Goal: Task Accomplishment & Management: Use online tool/utility

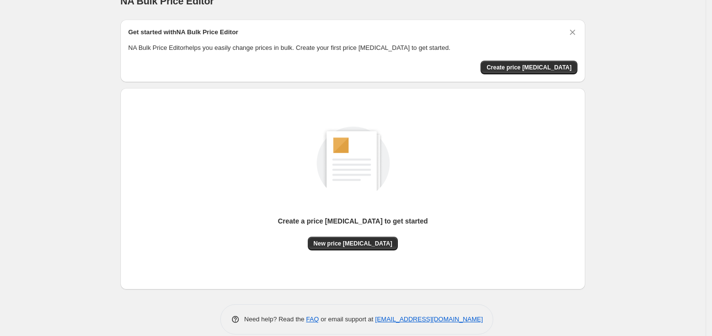
scroll to position [30, 0]
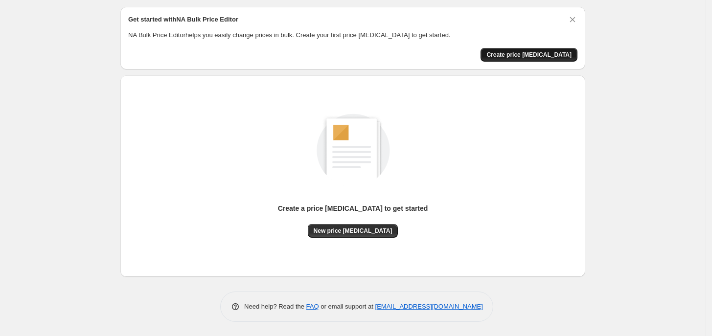
click at [526, 60] on button "Create price change job" at bounding box center [528, 55] width 97 height 14
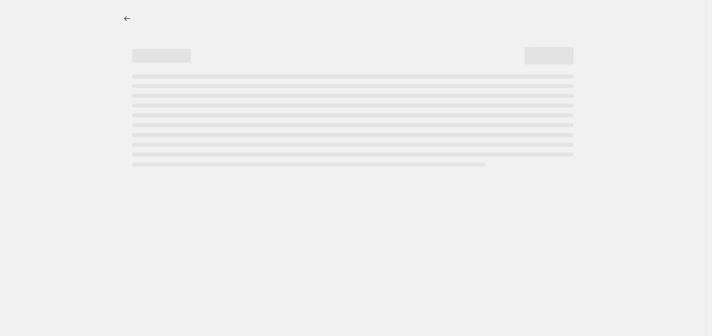
select select "percentage"
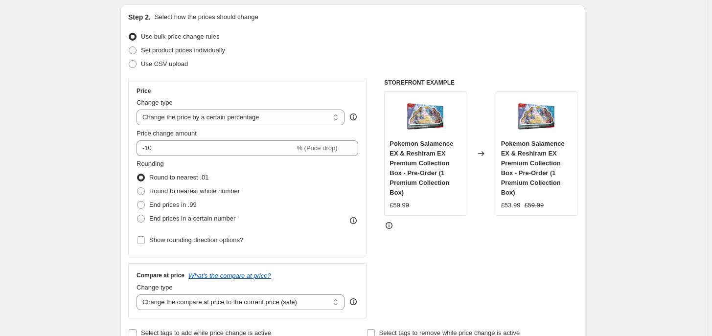
scroll to position [99, 0]
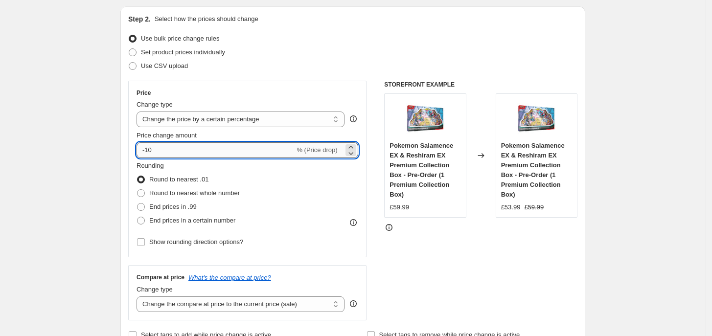
click at [236, 154] on input "-10" at bounding box center [215, 150] width 158 height 16
type input "-1"
type input "50"
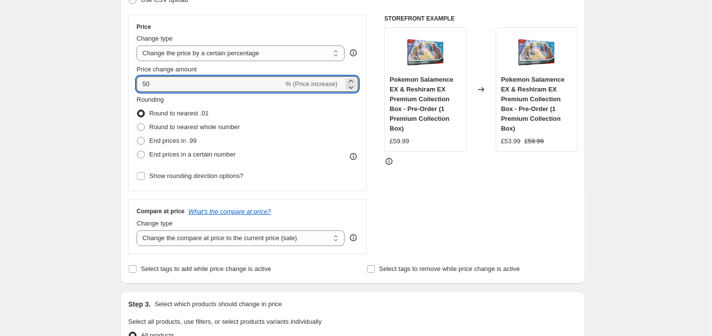
scroll to position [162, 0]
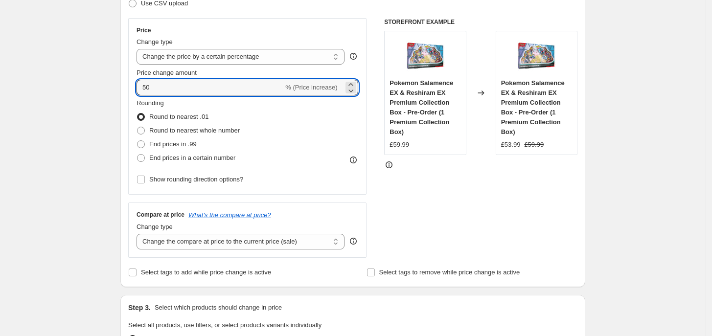
drag, startPoint x: 219, startPoint y: 88, endPoint x: 59, endPoint y: 90, distance: 160.0
type input "5"
type input "-4"
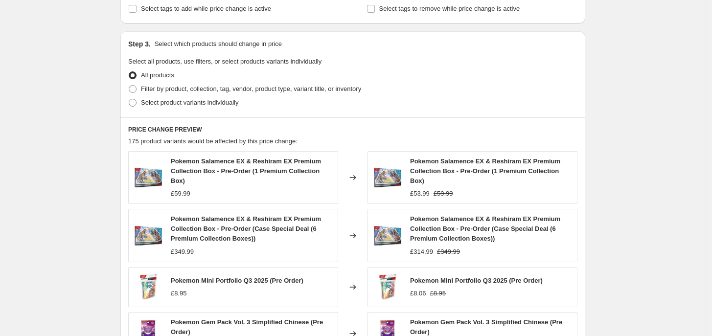
scroll to position [676, 0]
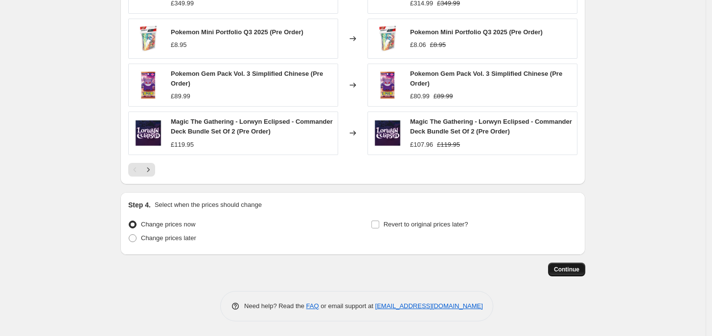
type input "-50"
click at [562, 267] on span "Continue" at bounding box center [566, 270] width 25 height 8
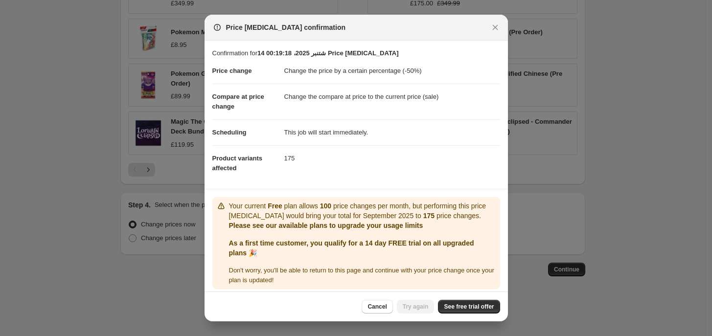
scroll to position [6, 0]
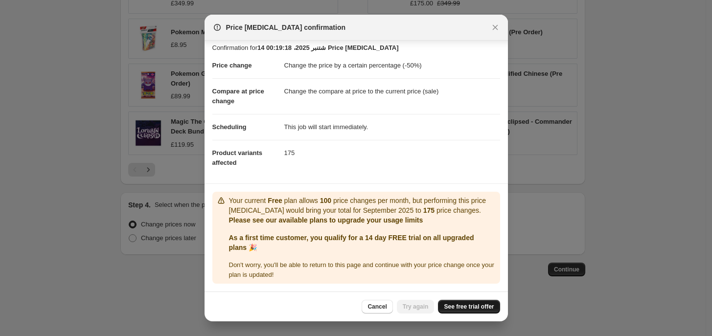
click at [469, 308] on span "See free trial offer" at bounding box center [469, 307] width 50 height 8
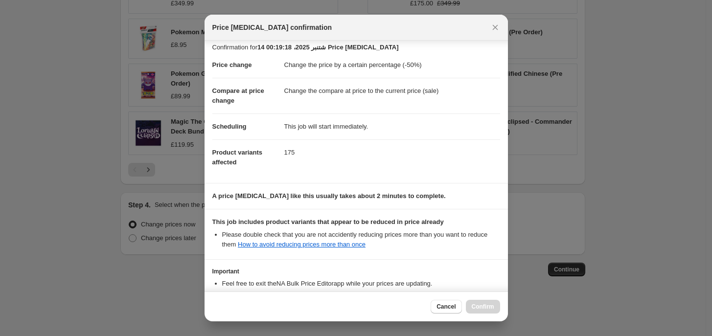
scroll to position [76, 0]
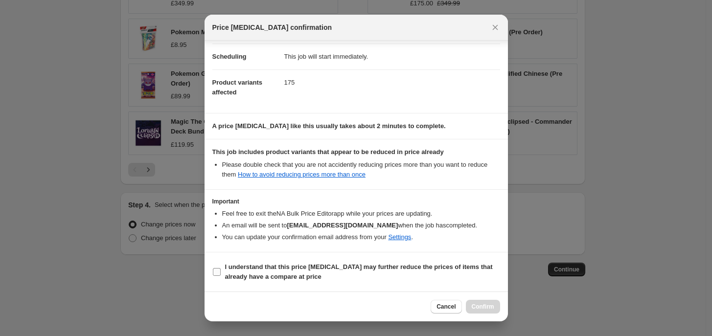
click at [319, 275] on span "I understand that this price change job may further reduce the prices of items …" at bounding box center [362, 272] width 275 height 20
click at [221, 275] on input "I understand that this price change job may further reduce the prices of items …" at bounding box center [217, 272] width 8 height 8
checkbox input "true"
click at [481, 310] on span "Confirm" at bounding box center [483, 307] width 23 height 8
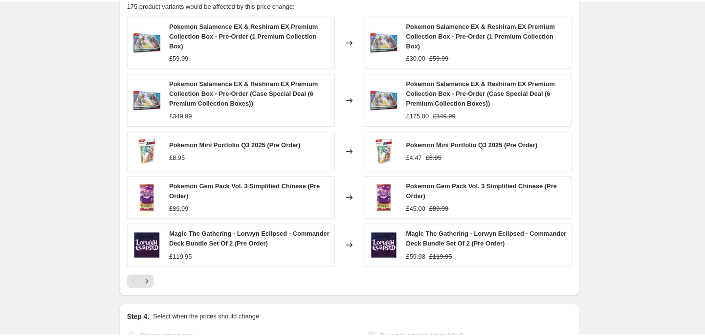
scroll to position [658, 0]
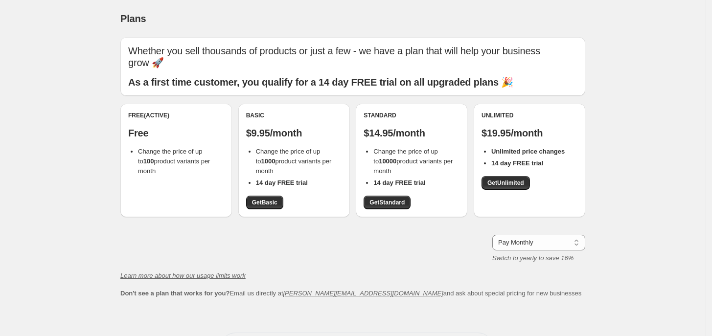
scroll to position [42, 0]
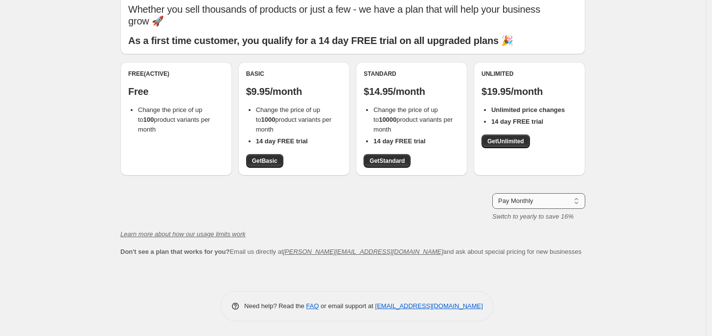
click at [570, 197] on select "Pay Monthly Pay Yearly (Save 16%)" at bounding box center [538, 201] width 93 height 16
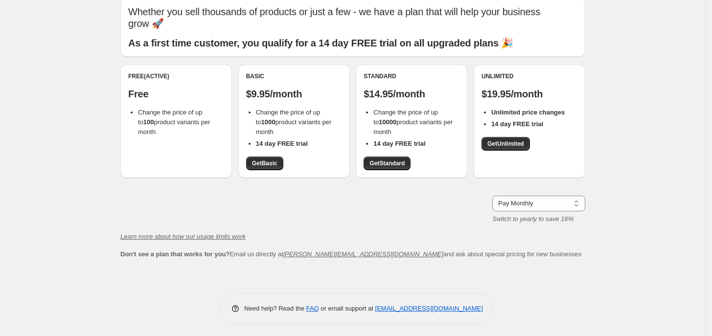
scroll to position [0, 0]
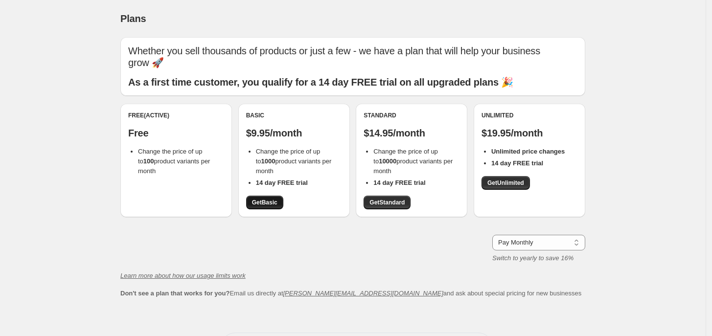
click at [254, 203] on span "Get Basic" at bounding box center [264, 203] width 25 height 8
